Goal: Information Seeking & Learning: Learn about a topic

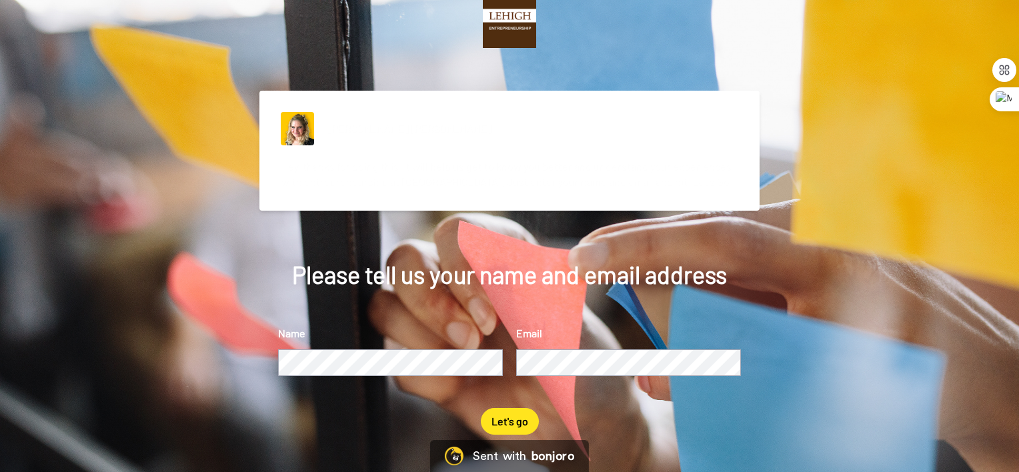
click at [431, 377] on div "Name Email" at bounding box center [509, 366] width 463 height 83
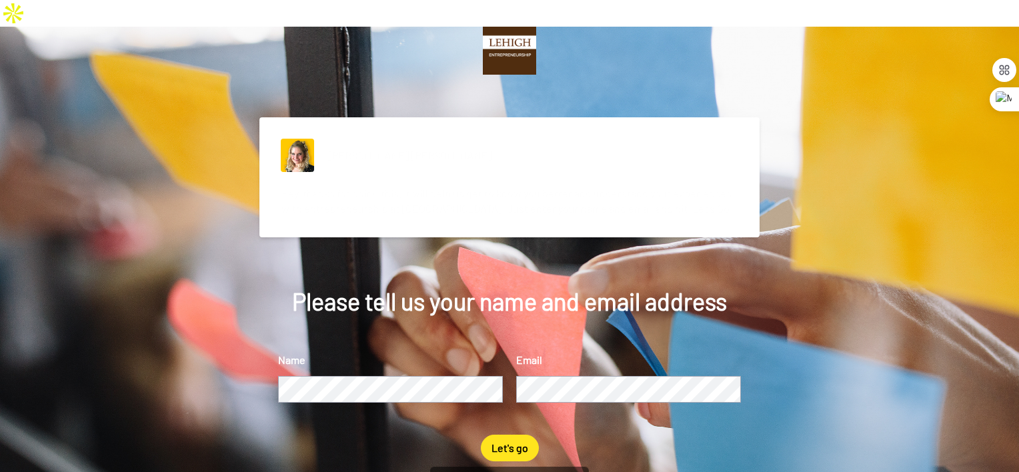
click at [504, 435] on button "Let's go" at bounding box center [510, 448] width 58 height 27
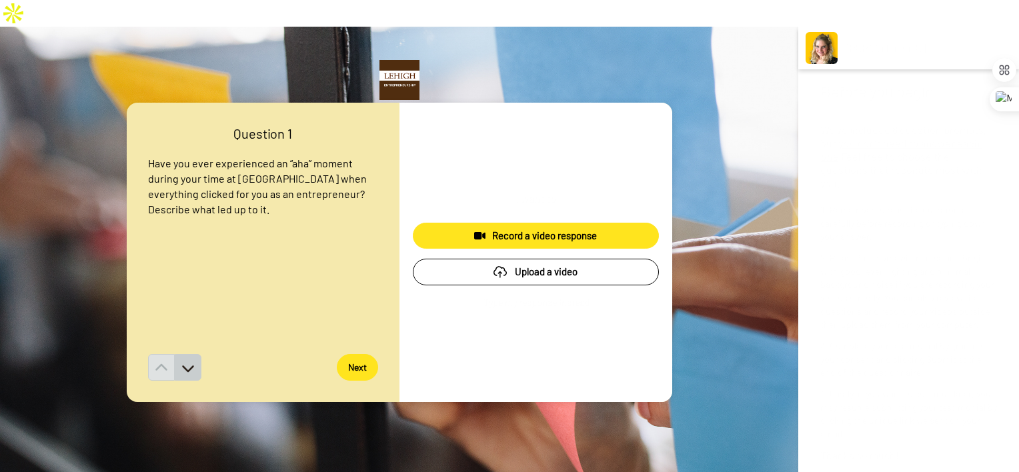
click at [191, 354] on button at bounding box center [188, 367] width 27 height 27
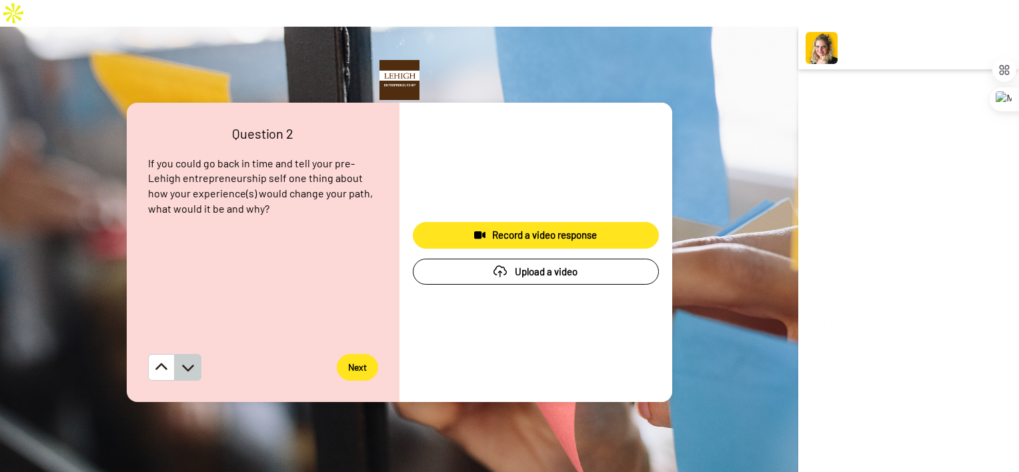
click at [189, 361] on icon at bounding box center [187, 367] width 13 height 13
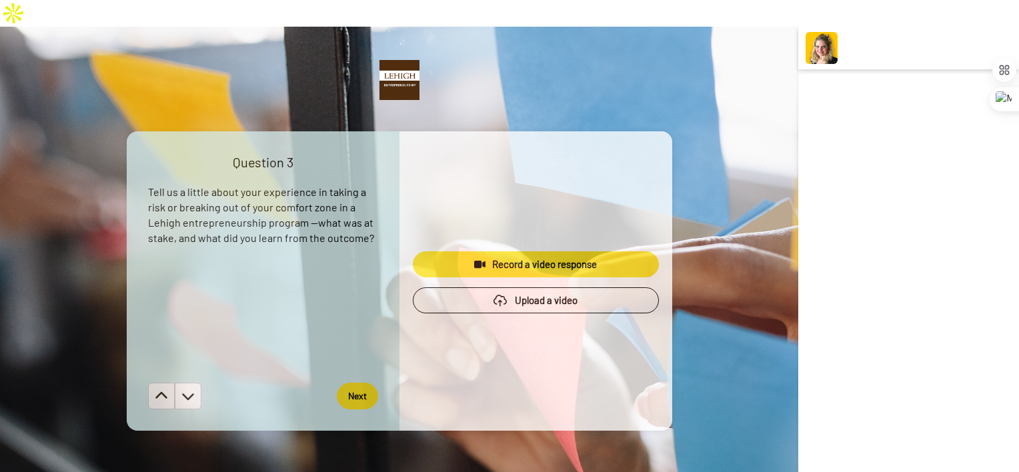
scroll to position [903, 0]
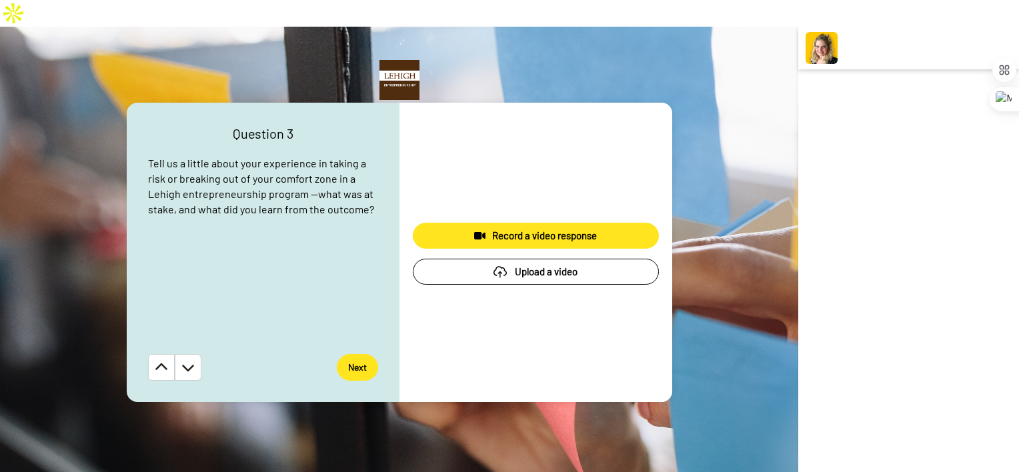
click at [189, 365] on icon at bounding box center [188, 368] width 12 height 7
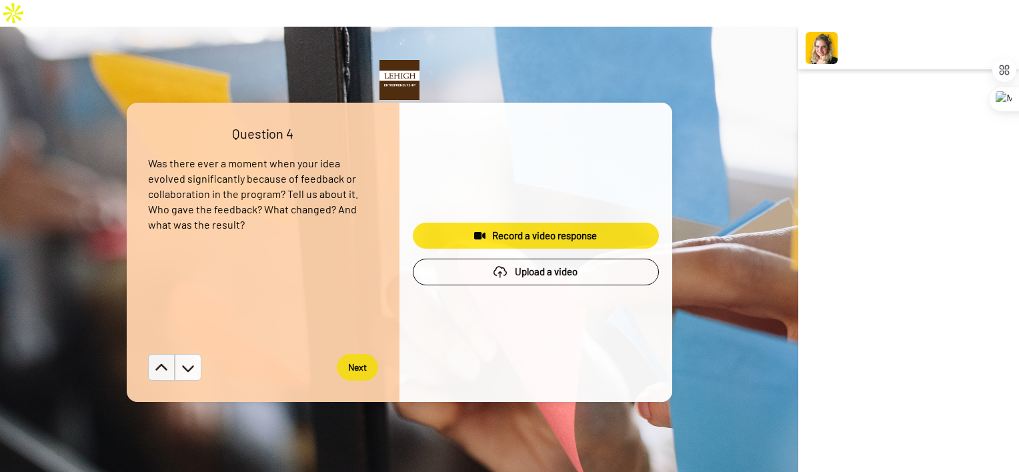
scroll to position [1355, 0]
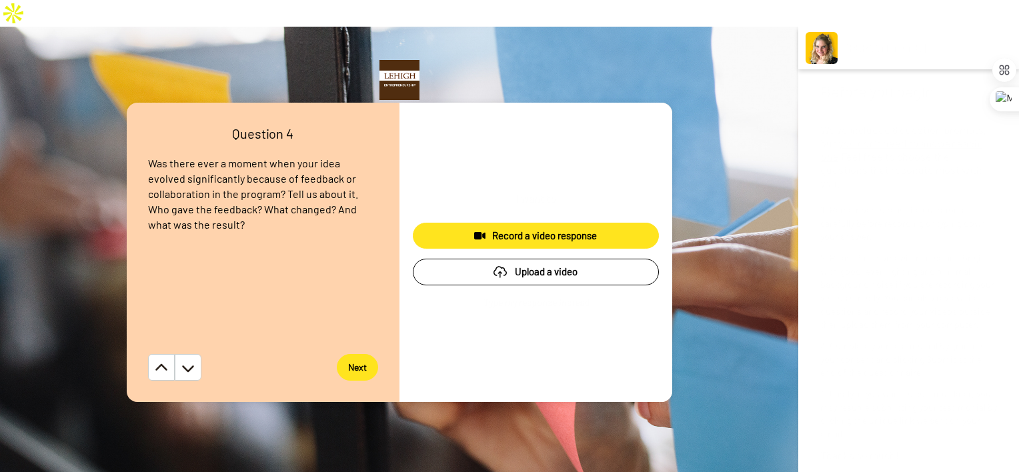
click at [189, 365] on icon at bounding box center [188, 368] width 12 height 7
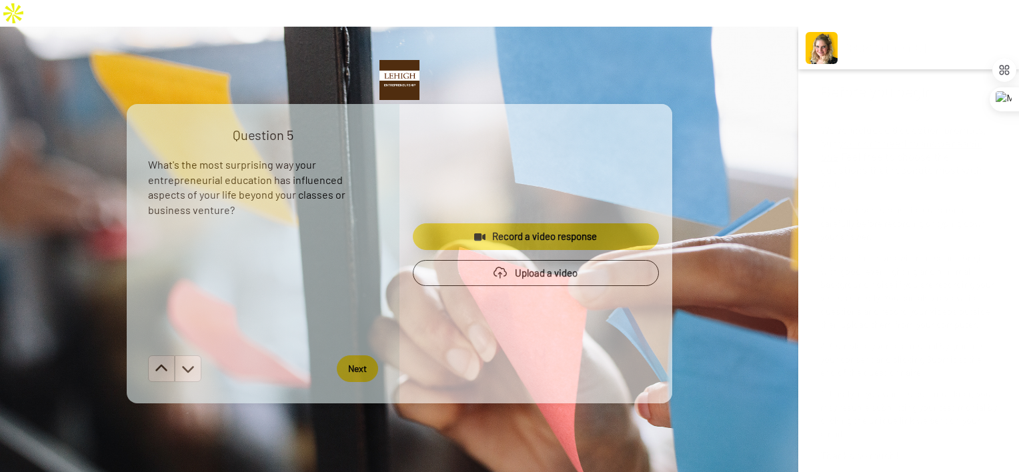
click at [189, 339] on div "Question 5 What's the most surprising way your entrepreneurial education has in…" at bounding box center [263, 253] width 273 height 299
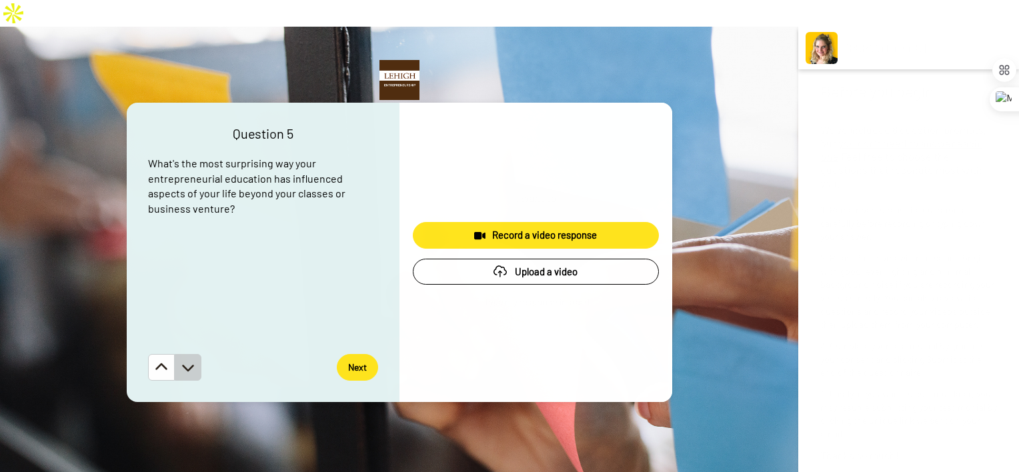
click at [189, 365] on icon at bounding box center [188, 368] width 12 height 7
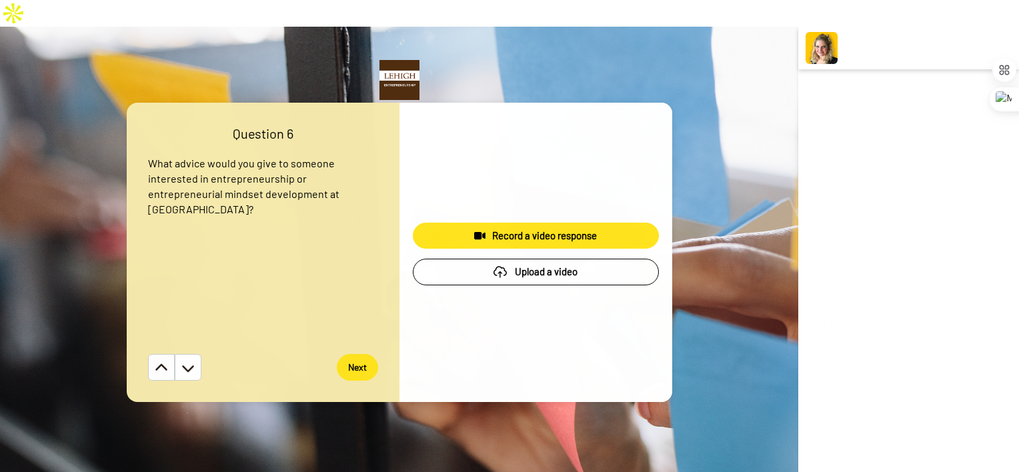
click at [189, 365] on icon at bounding box center [188, 368] width 12 height 7
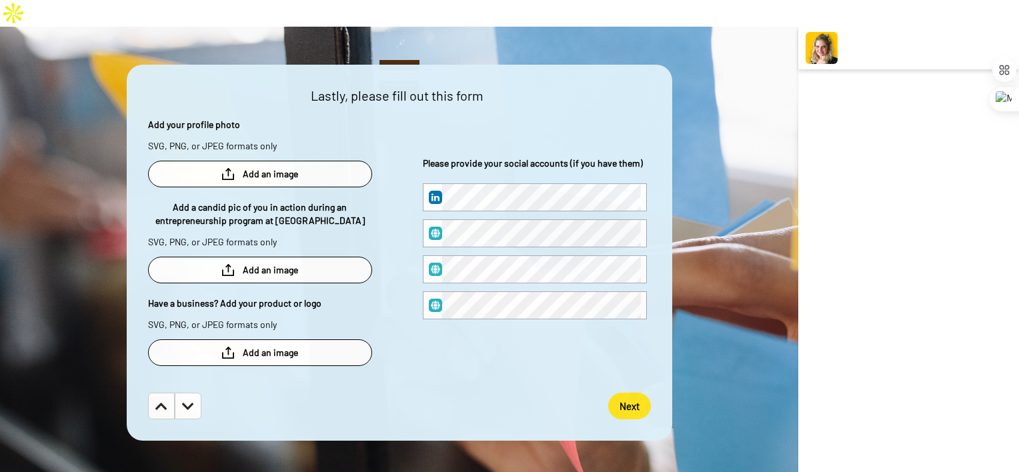
scroll to position [2710, 0]
click at [150, 393] on button at bounding box center [161, 406] width 27 height 27
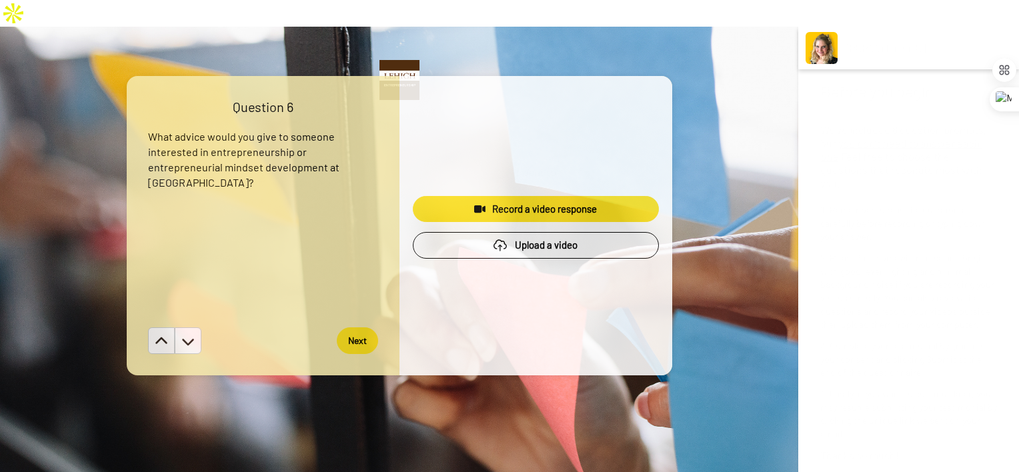
scroll to position [2258, 0]
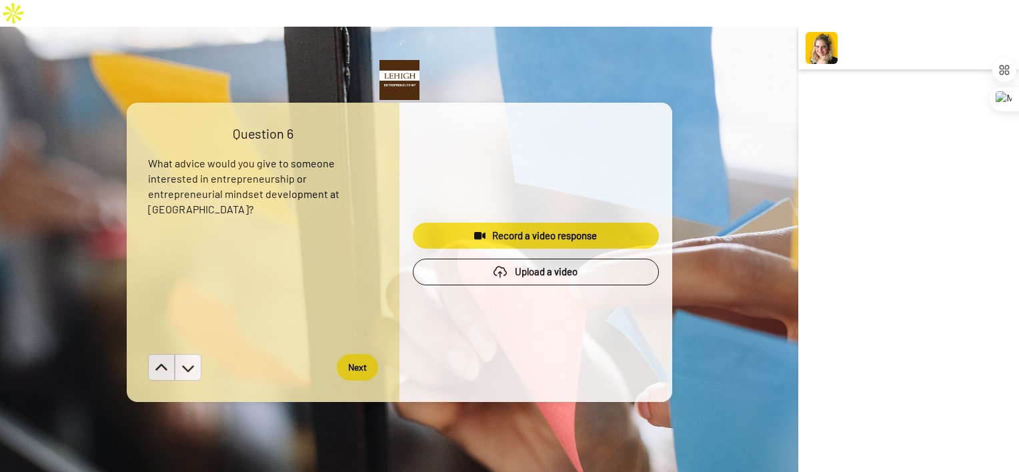
click at [150, 385] on div "Question 6 What advice would you give to someone interested in entrepreneurship…" at bounding box center [399, 252] width 798 height 451
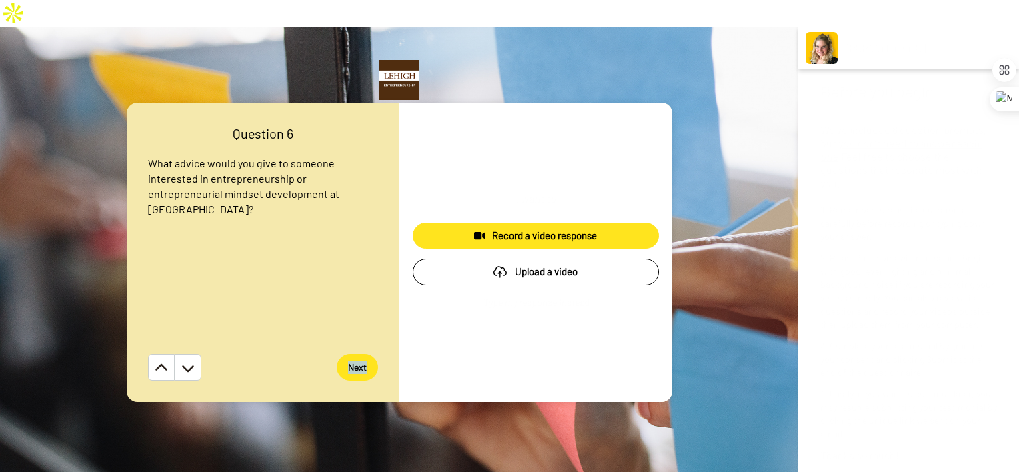
click at [150, 385] on div "Question 6 What advice would you give to someone interested in entrepreneurship…" at bounding box center [399, 252] width 798 height 451
drag, startPoint x: 150, startPoint y: 385, endPoint x: 149, endPoint y: 344, distance: 41.4
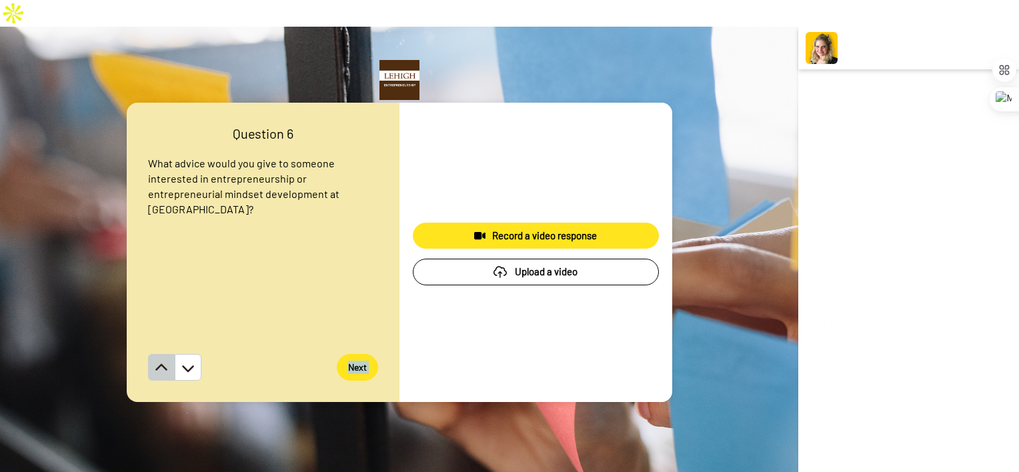
click at [149, 354] on button at bounding box center [161, 367] width 27 height 27
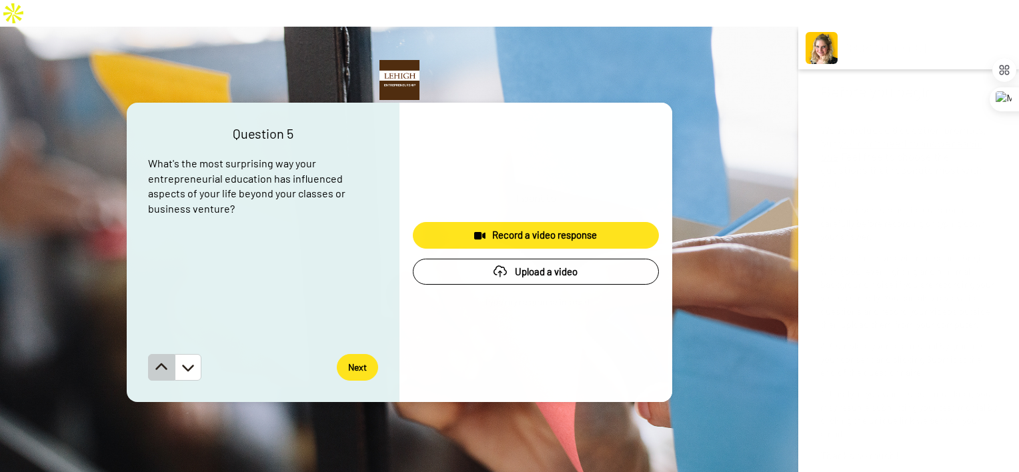
click at [155, 361] on icon at bounding box center [161, 367] width 13 height 13
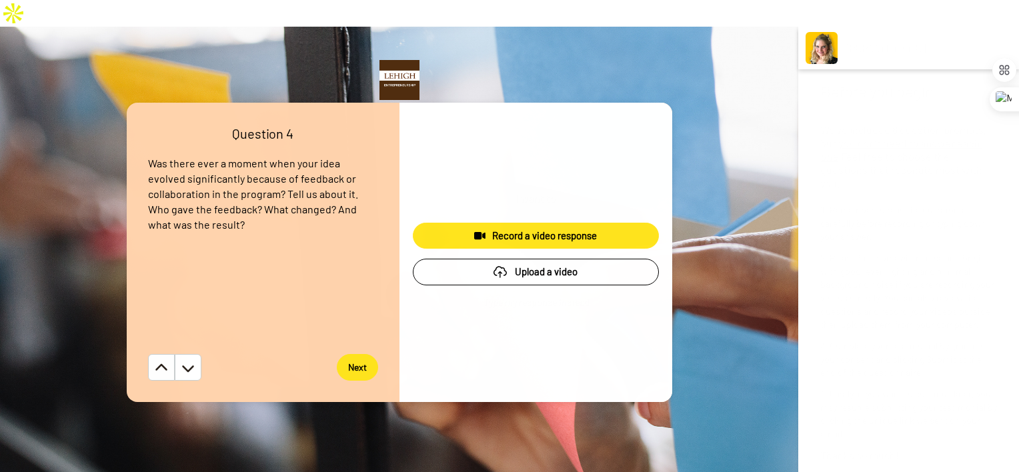
click at [155, 361] on icon at bounding box center [161, 367] width 13 height 13
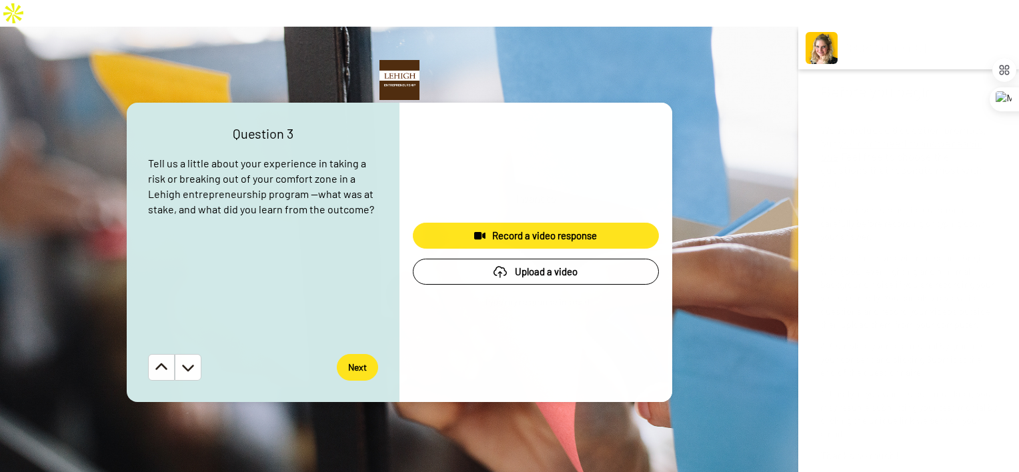
click at [155, 361] on icon at bounding box center [161, 367] width 13 height 13
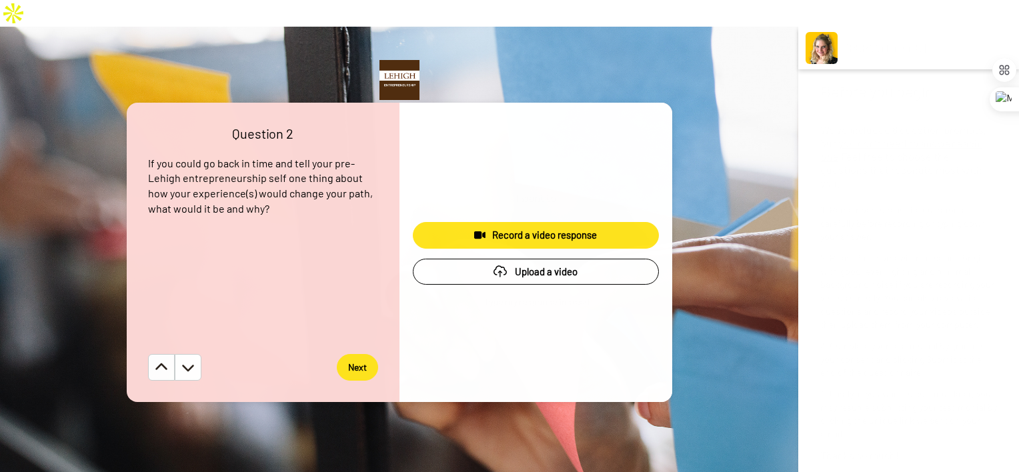
click at [155, 361] on icon at bounding box center [161, 367] width 13 height 13
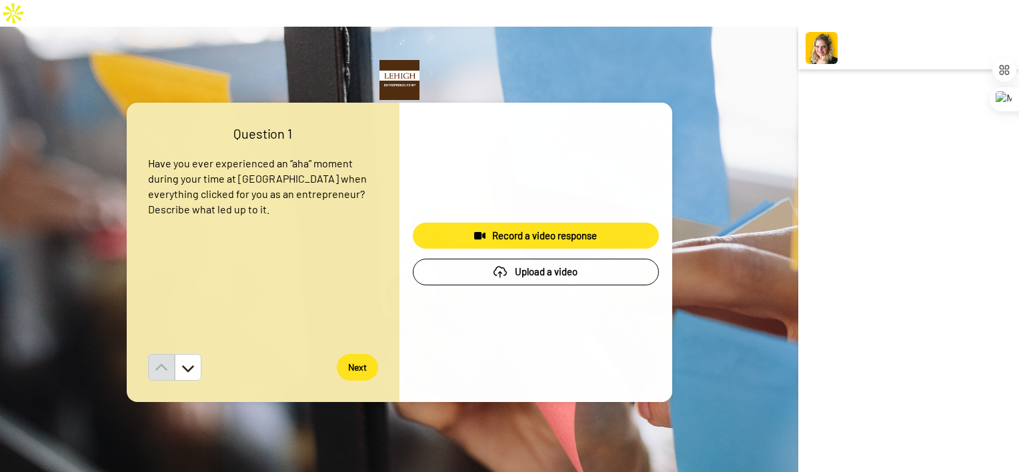
scroll to position [0, 0]
click at [187, 354] on button at bounding box center [188, 367] width 27 height 27
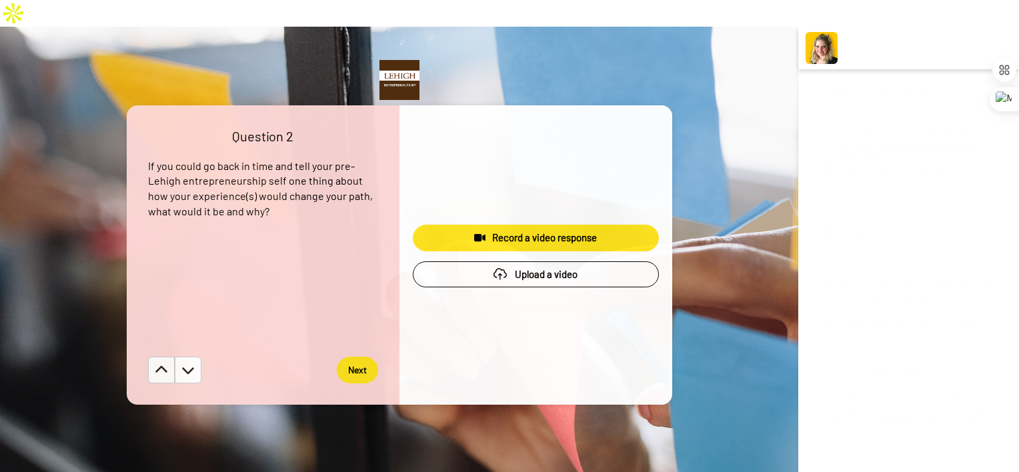
scroll to position [452, 0]
